Goal: Browse casually: Explore the website without a specific task or goal

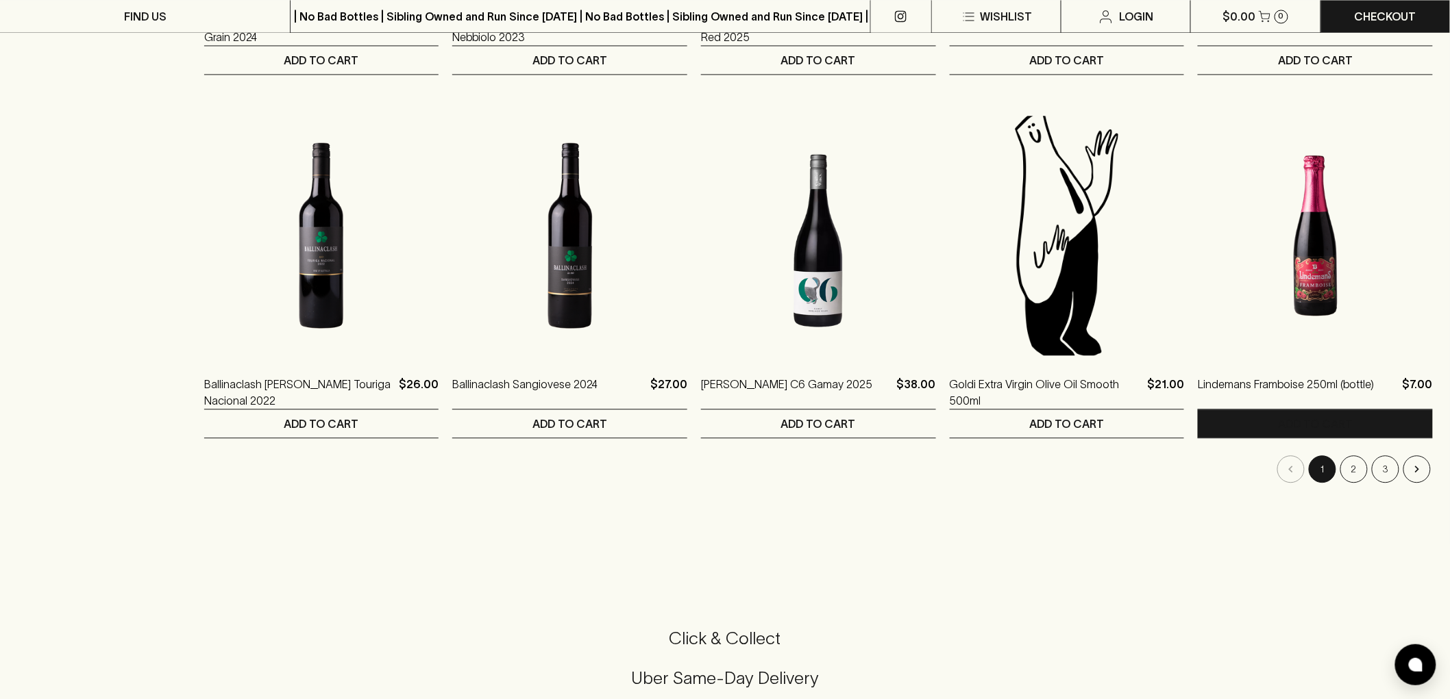
scroll to position [1293, 0]
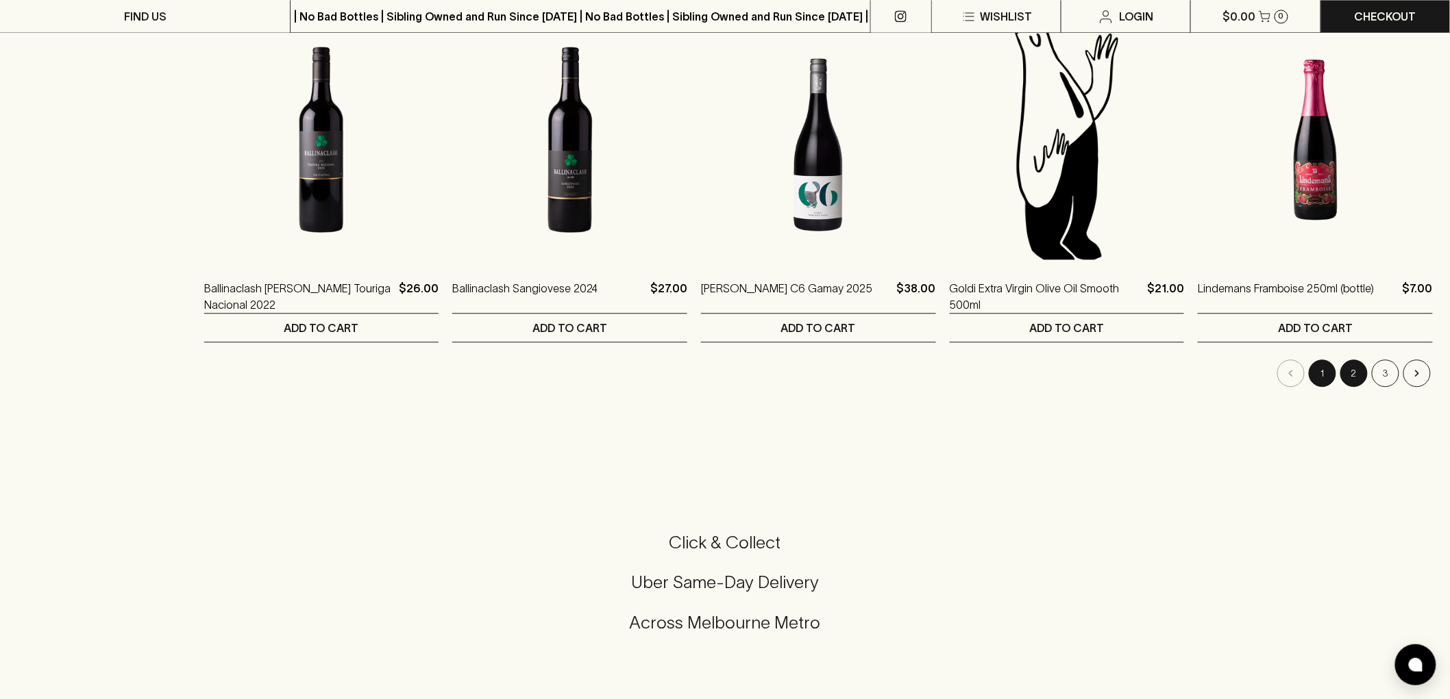
click at [1356, 372] on button "2" at bounding box center [1353, 373] width 27 height 27
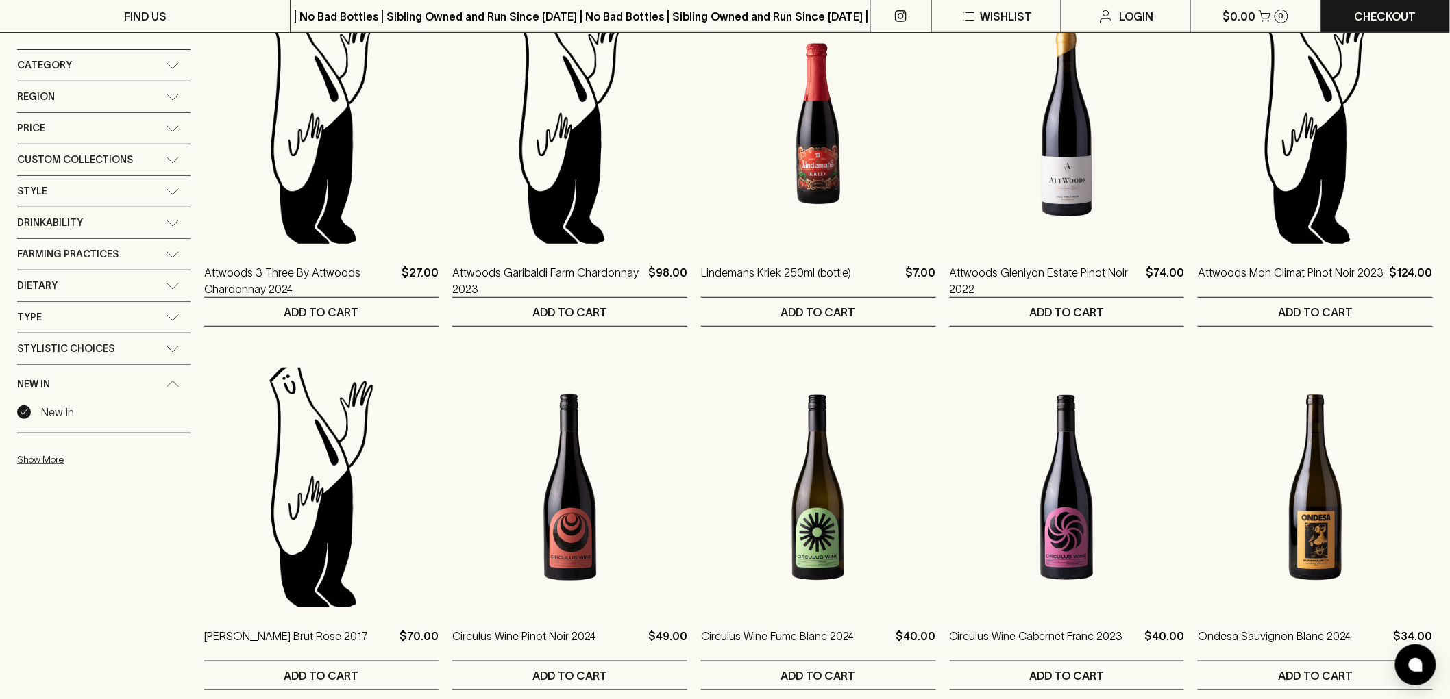
scroll to position [304, 0]
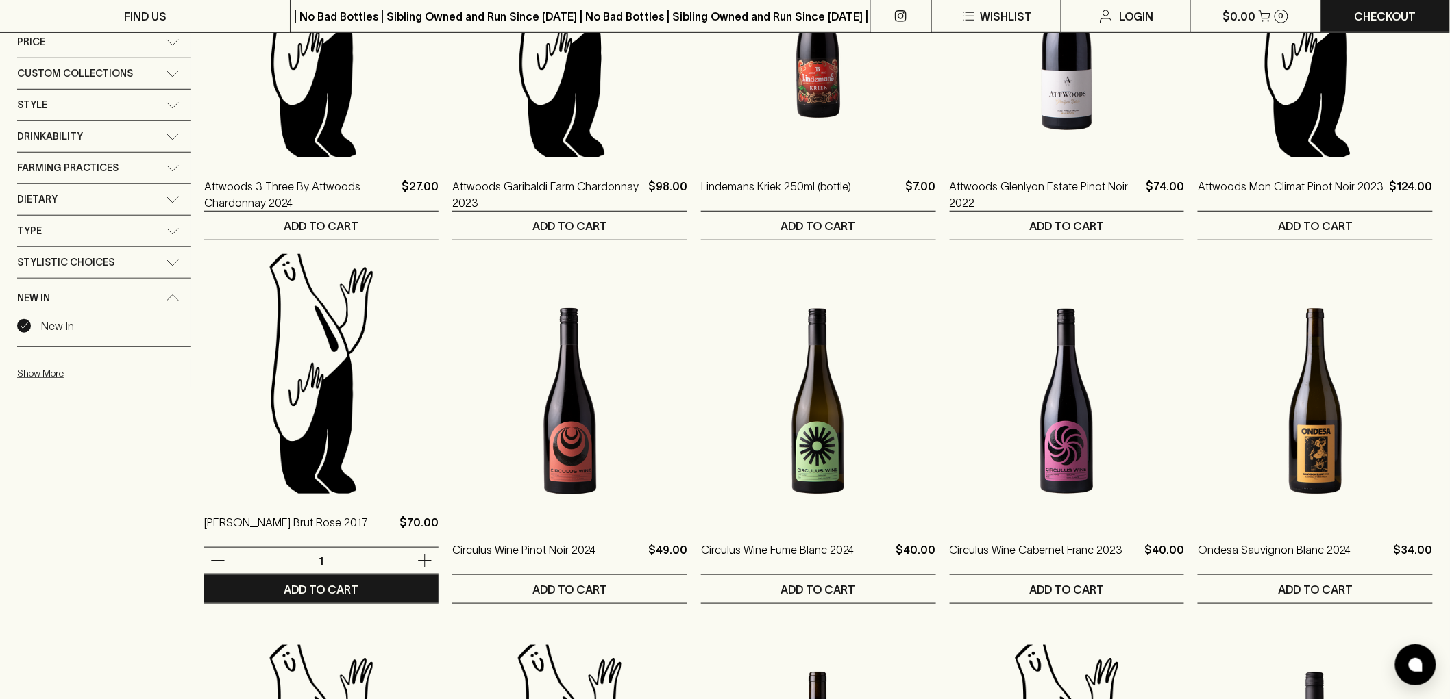
click at [245, 432] on img at bounding box center [321, 374] width 235 height 240
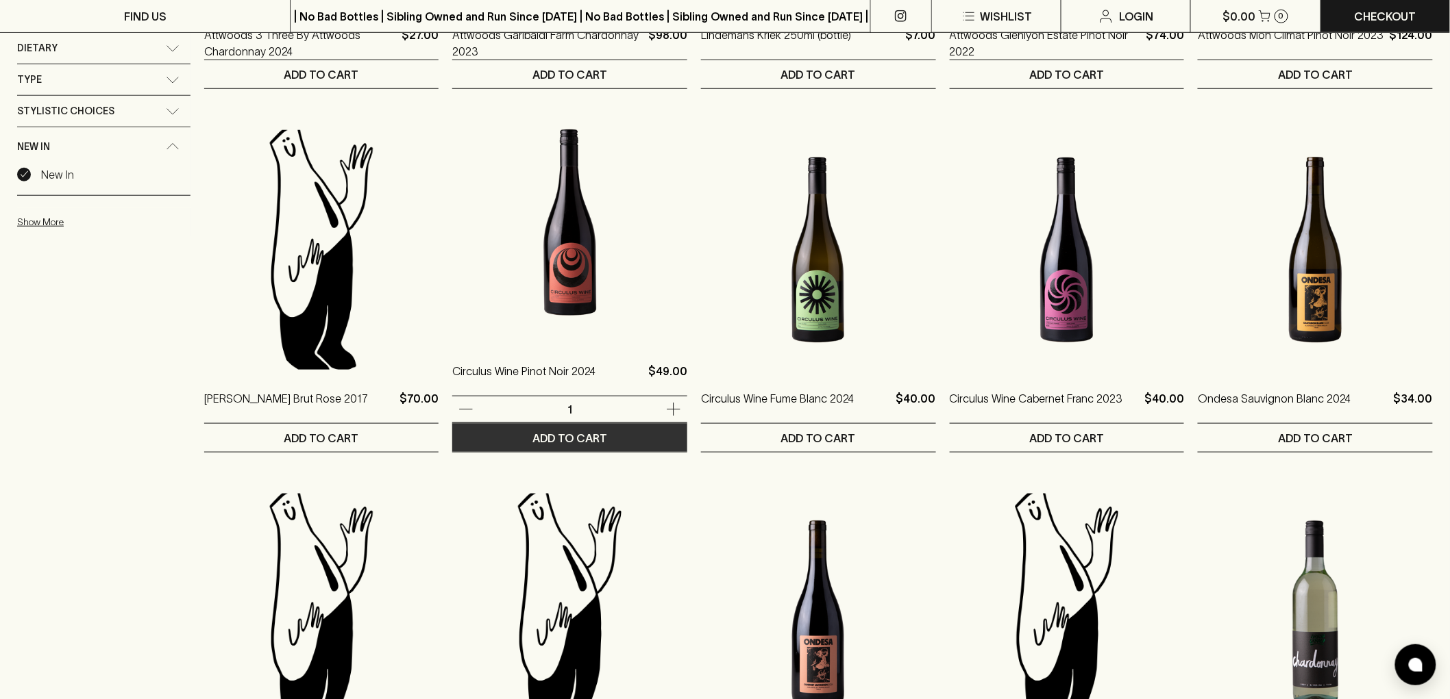
scroll to position [456, 0]
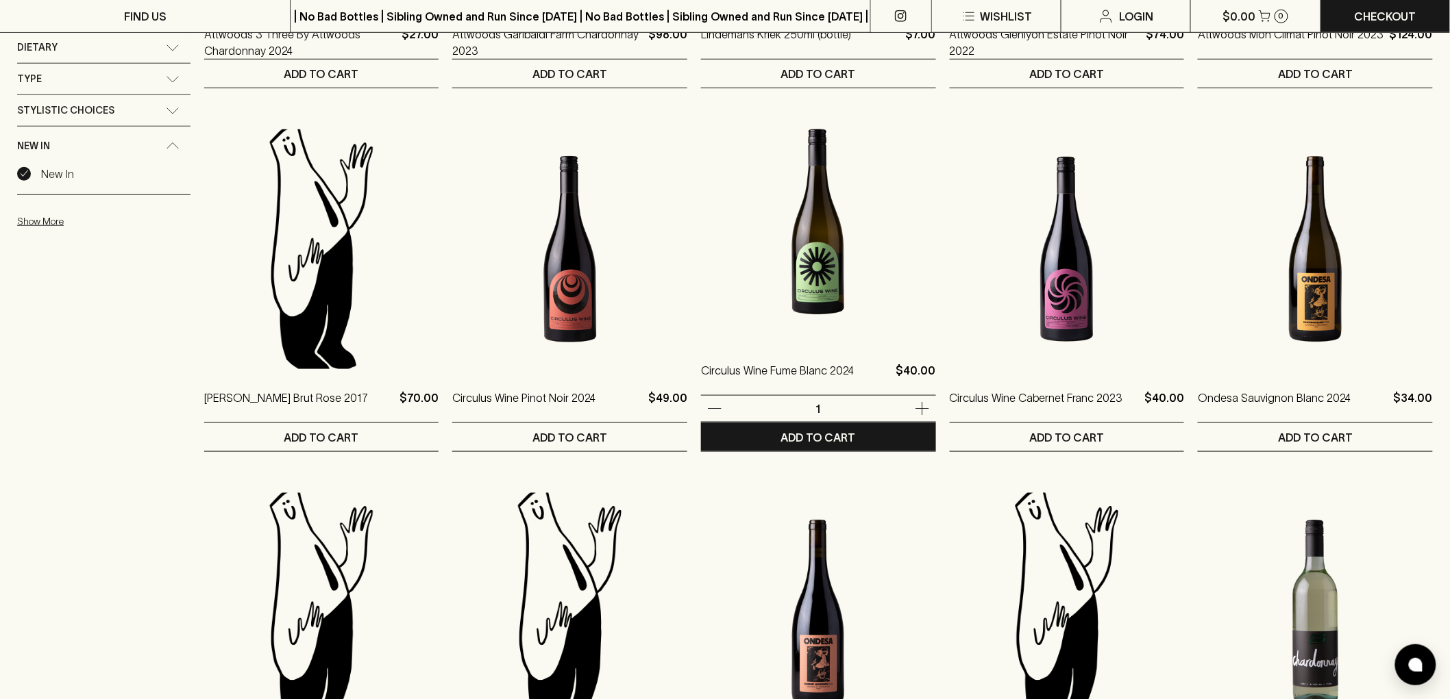
click at [855, 274] on img at bounding box center [818, 222] width 235 height 240
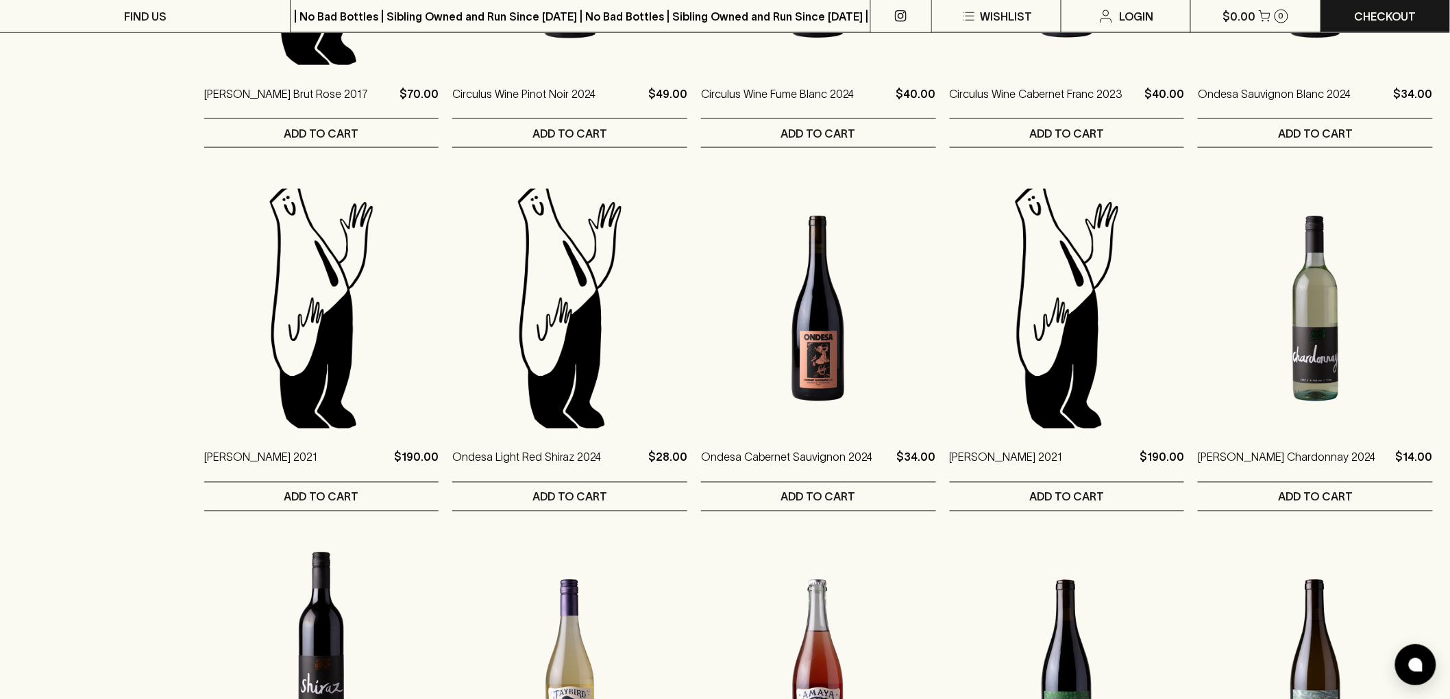
scroll to position [761, 0]
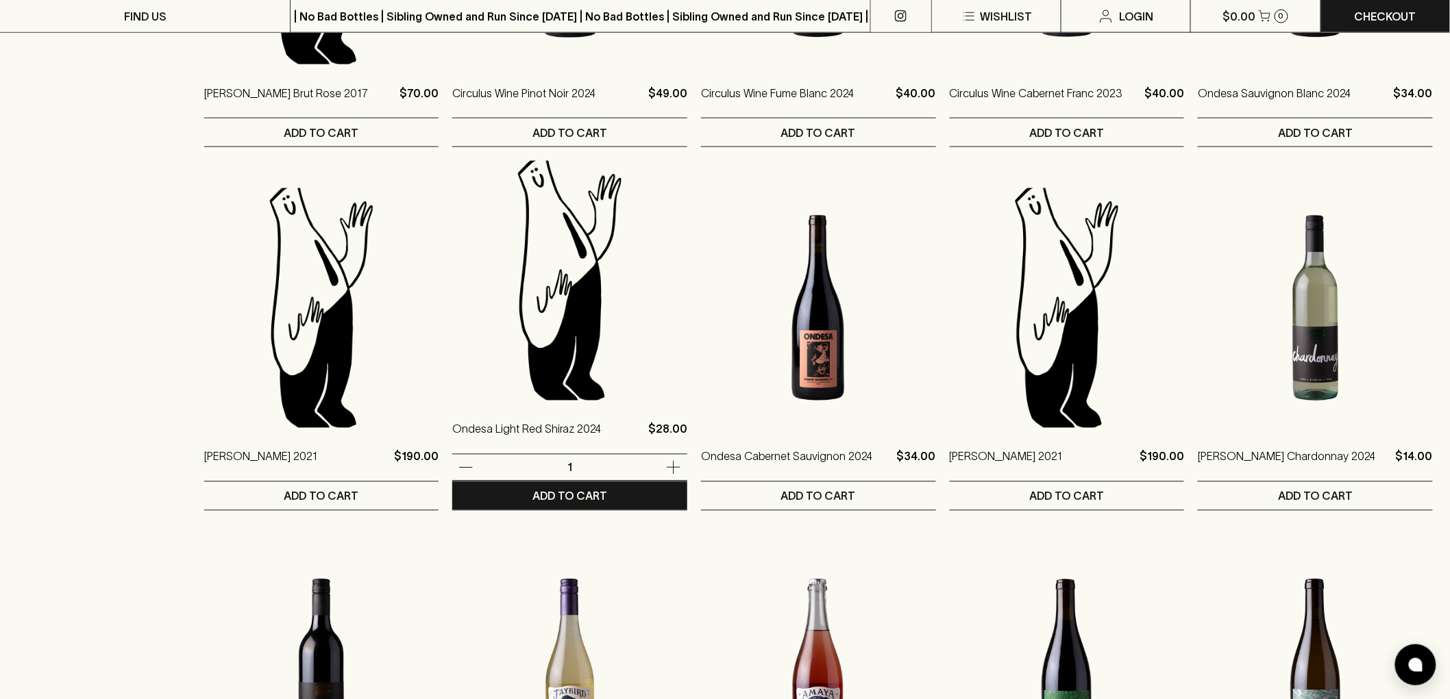
click at [558, 330] on img at bounding box center [569, 281] width 235 height 240
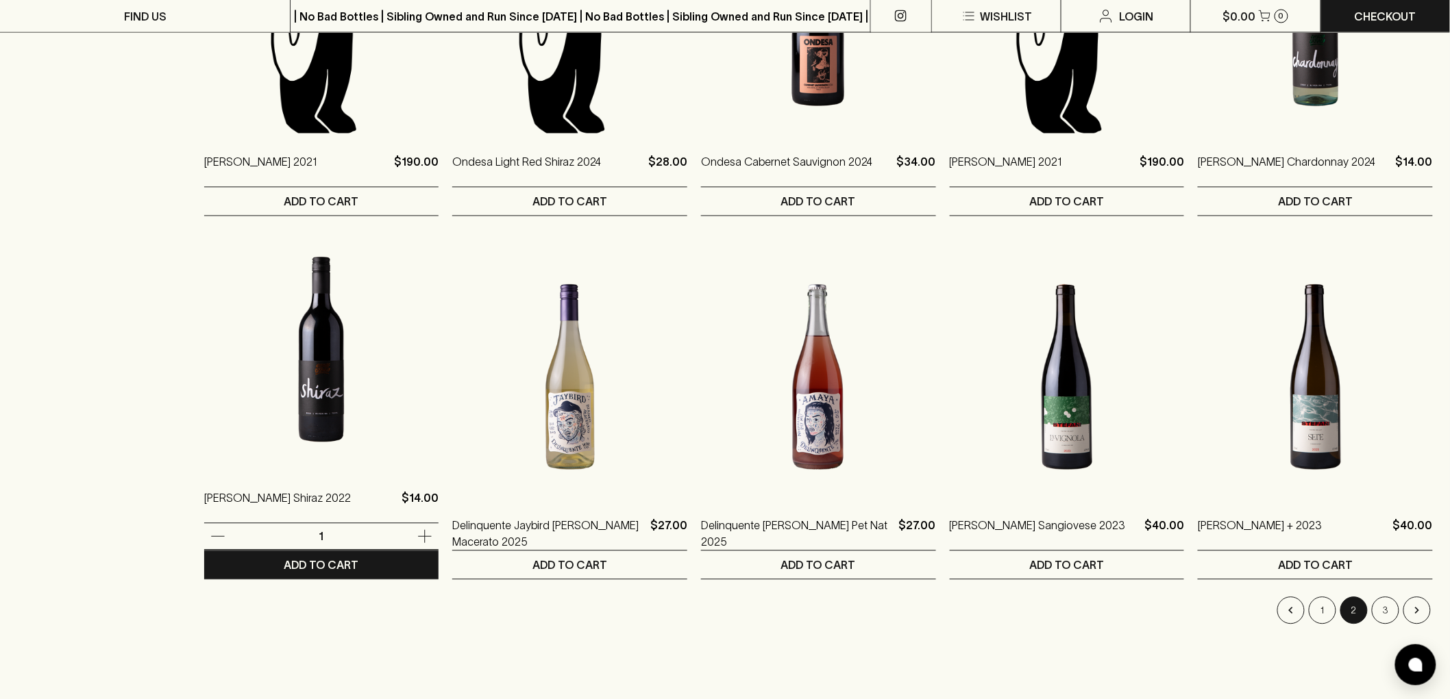
scroll to position [1141, 0]
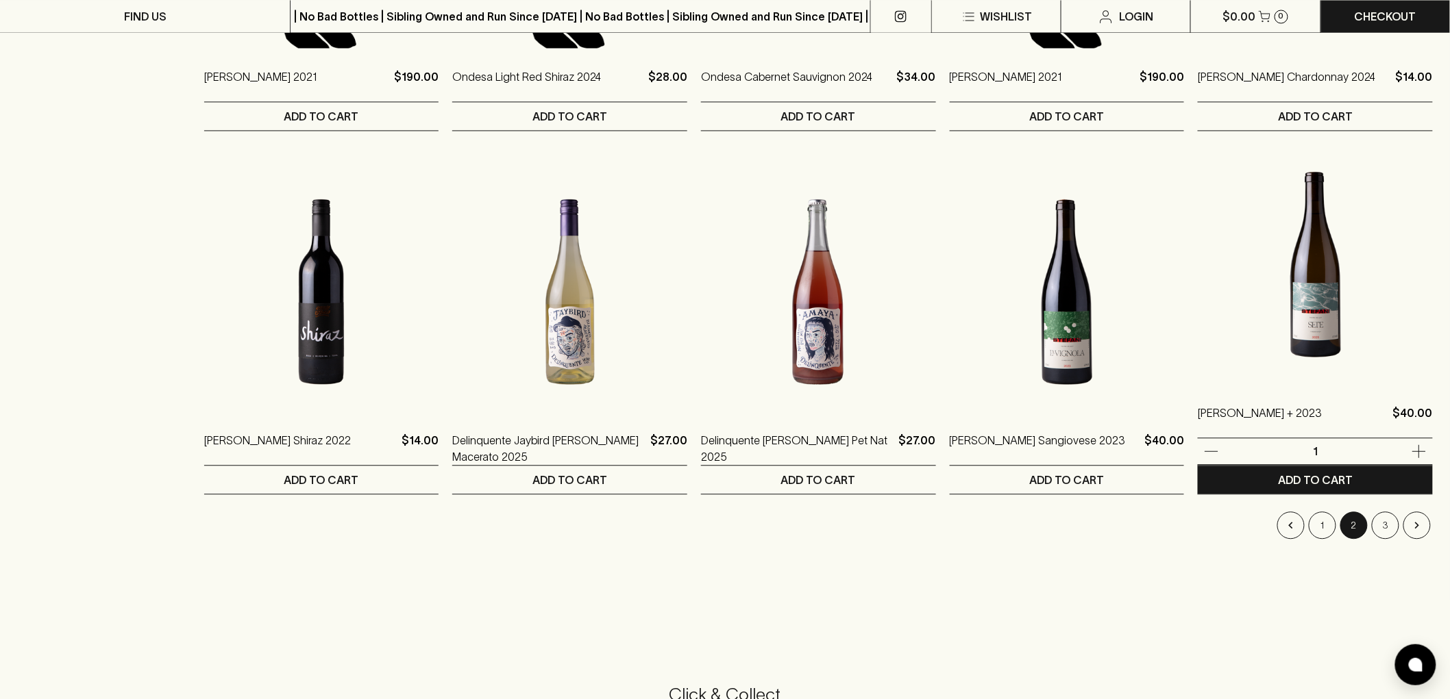
click at [1339, 281] on img at bounding box center [1314, 265] width 235 height 240
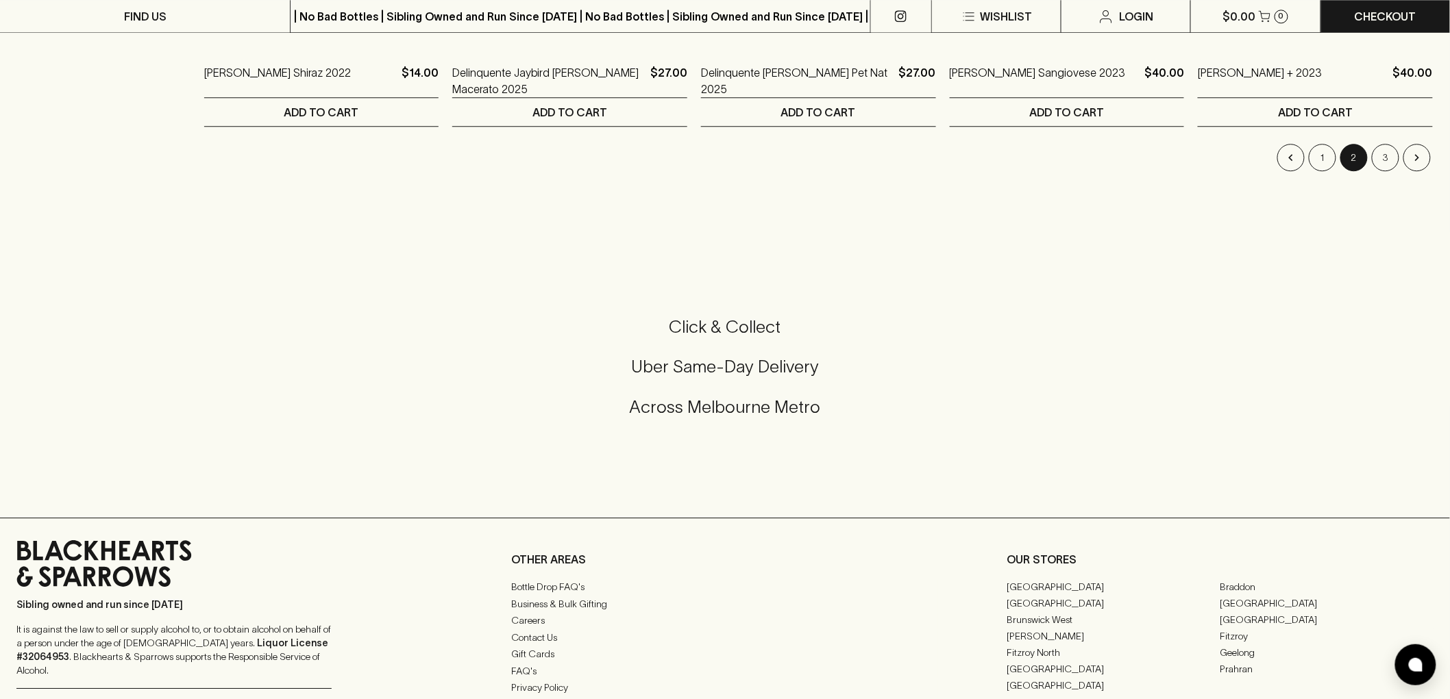
scroll to position [1370, 0]
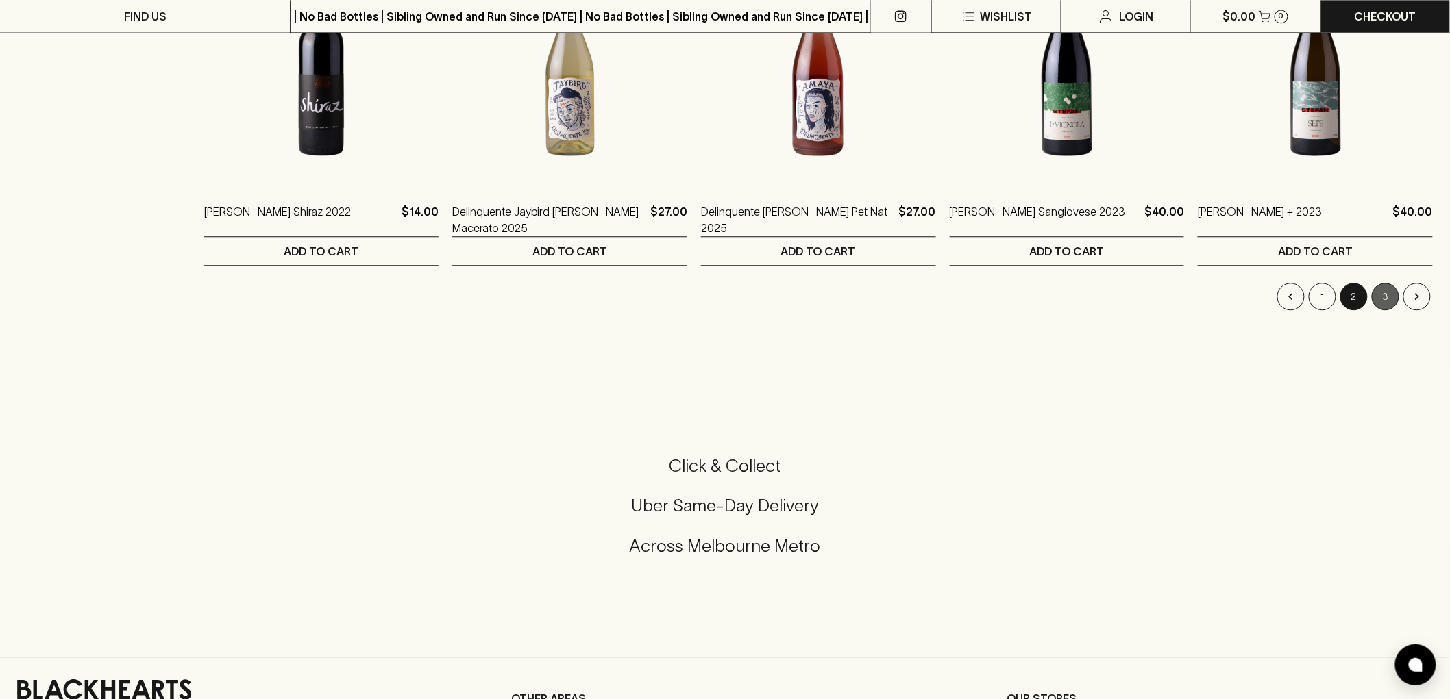
click at [1386, 286] on button "3" at bounding box center [1384, 296] width 27 height 27
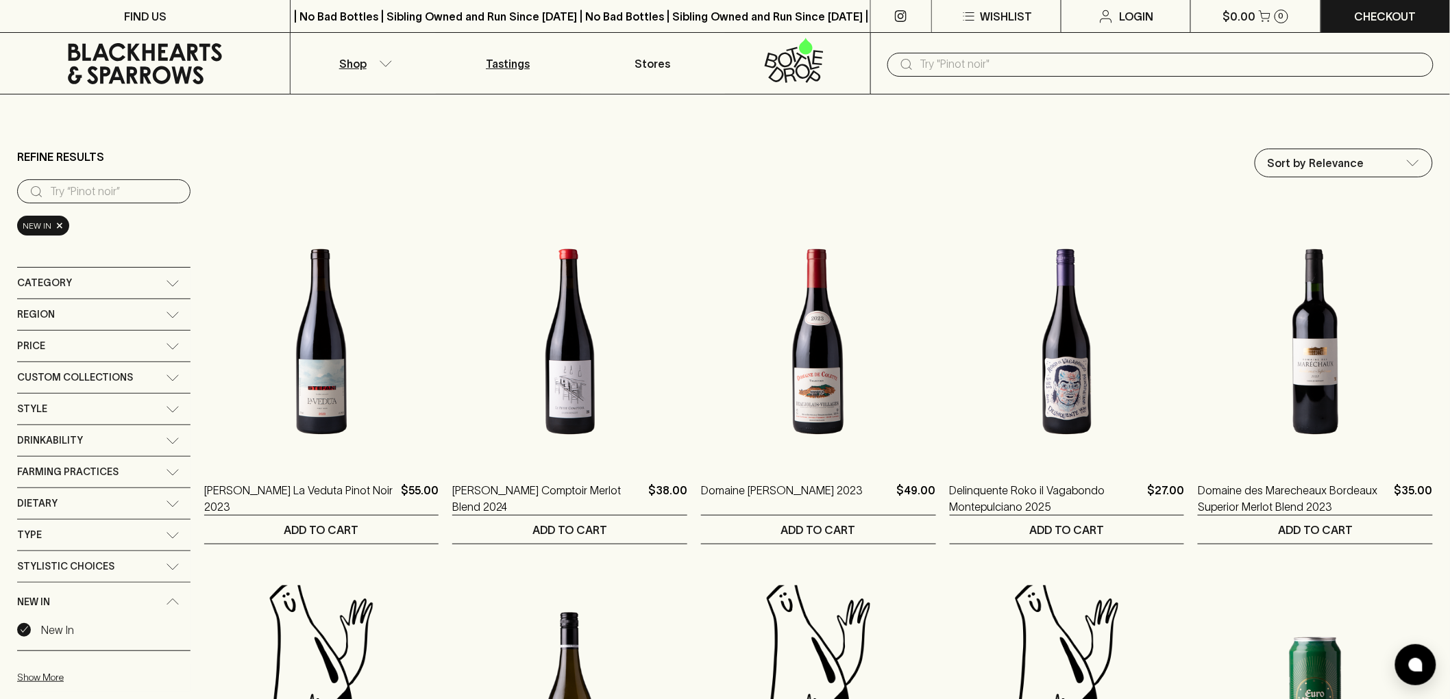
click at [512, 60] on p "Tastings" at bounding box center [508, 63] width 44 height 16
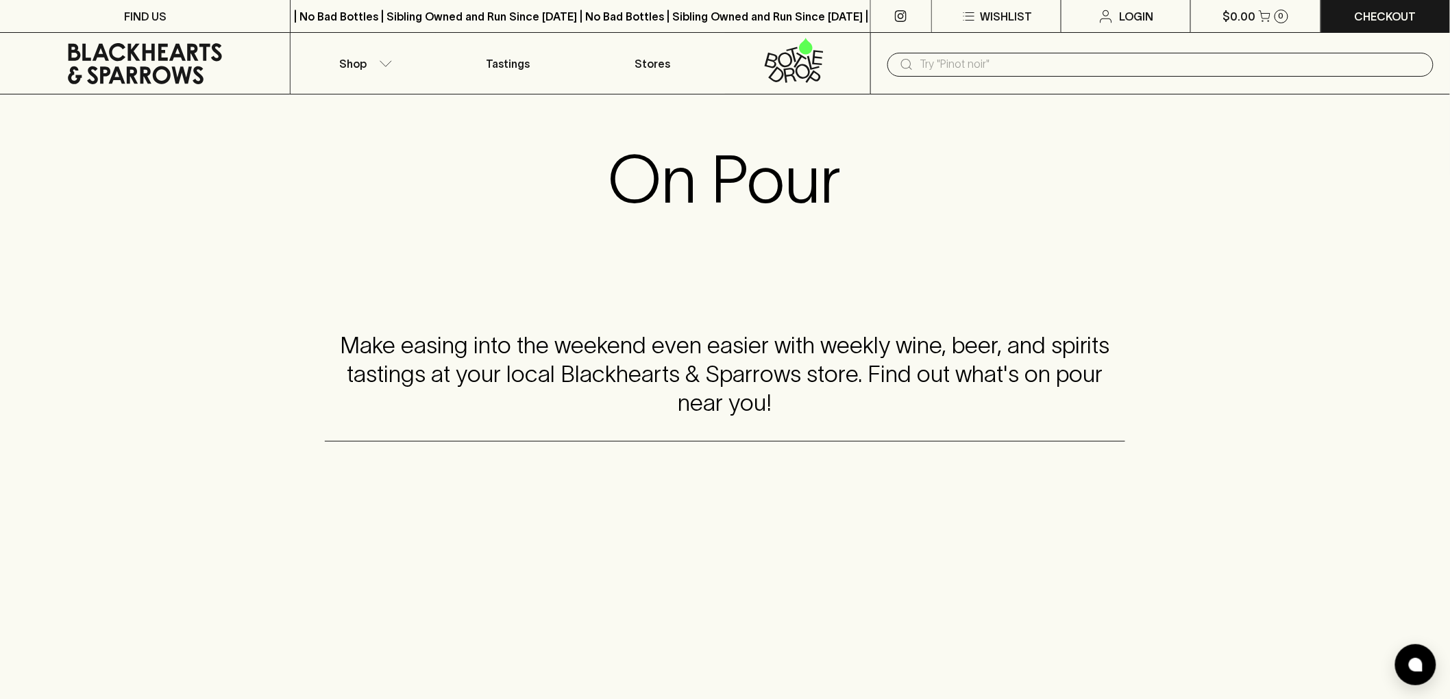
click at [176, 65] on icon at bounding box center [144, 63] width 269 height 41
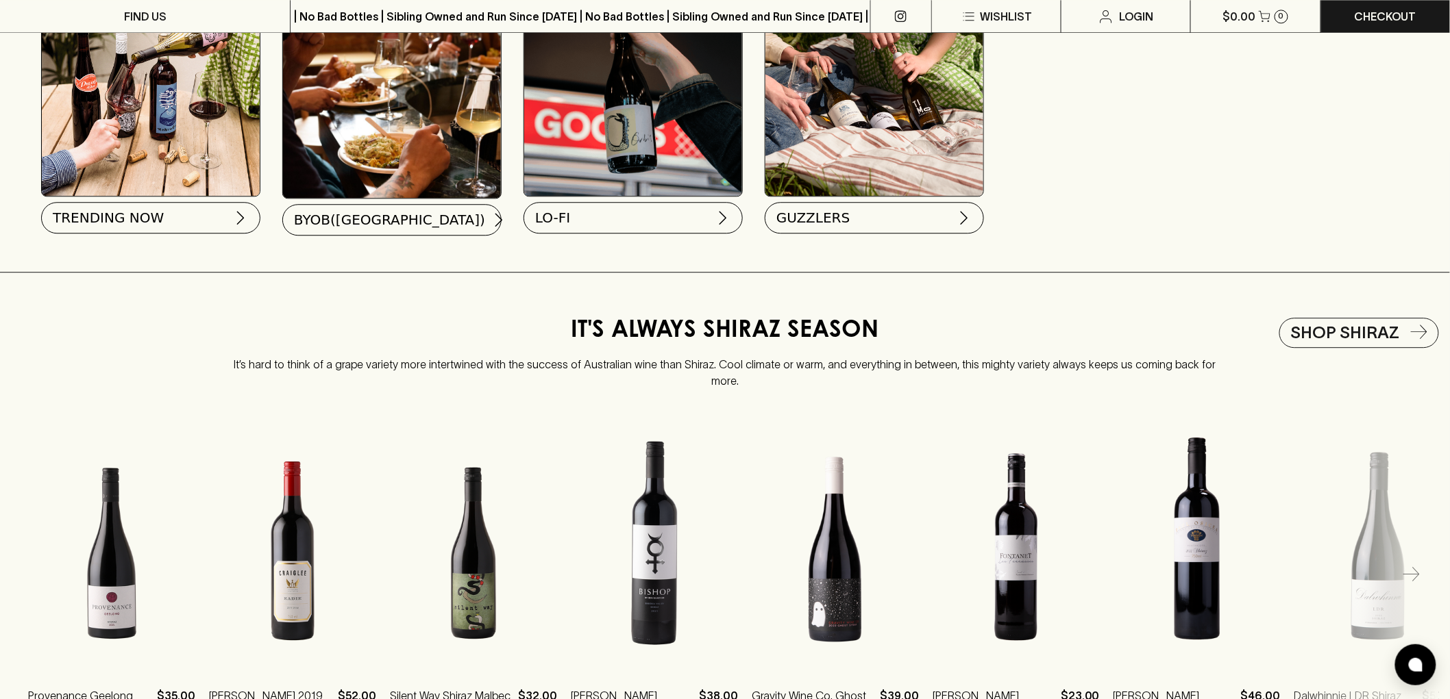
scroll to position [1446, 0]
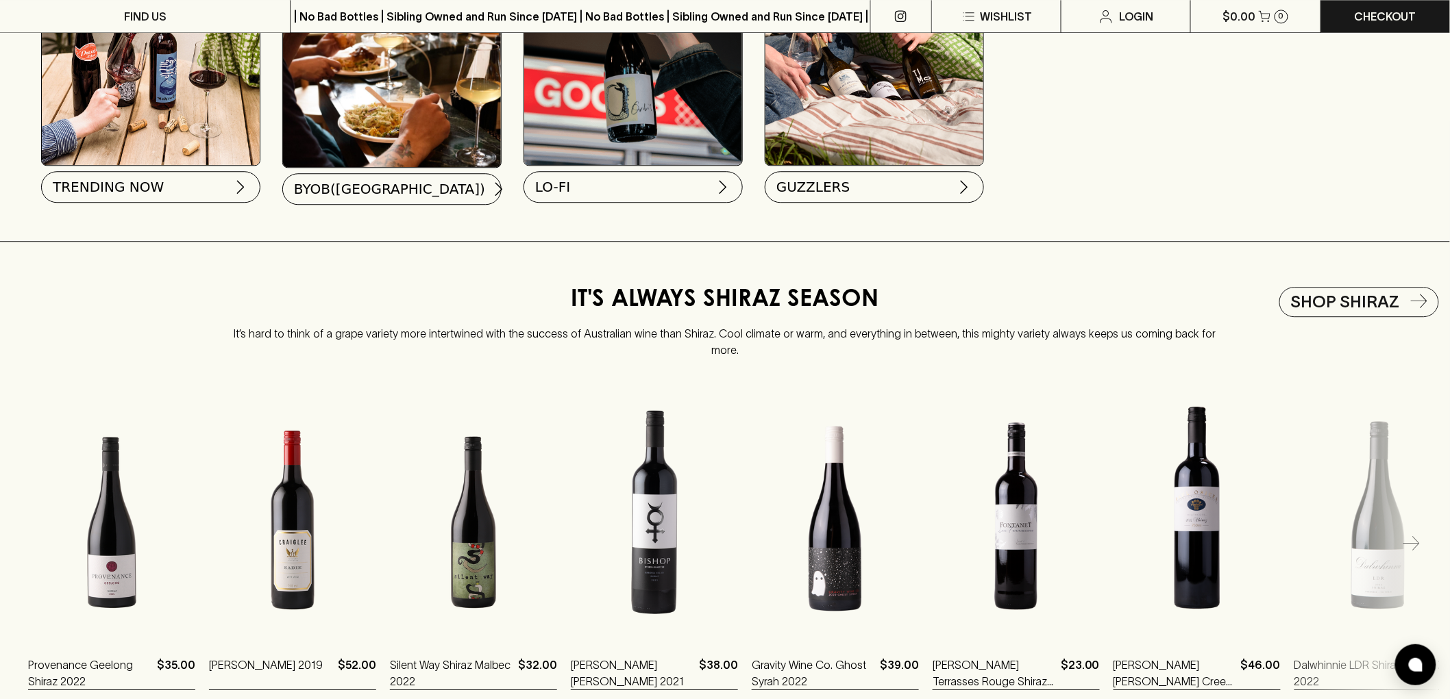
click at [168, 149] on img at bounding box center [151, 56] width 218 height 218
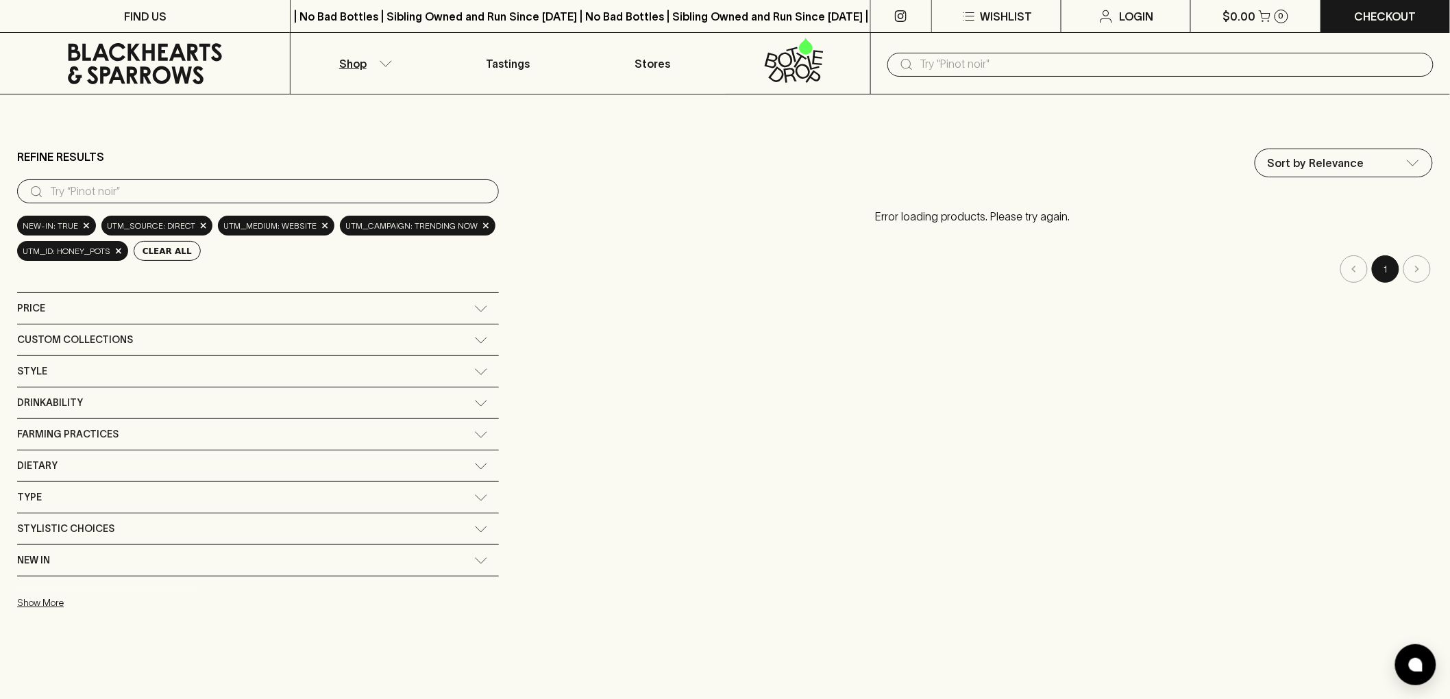
click at [120, 51] on icon at bounding box center [144, 63] width 269 height 41
